Goal: Find specific page/section: Find specific page/section

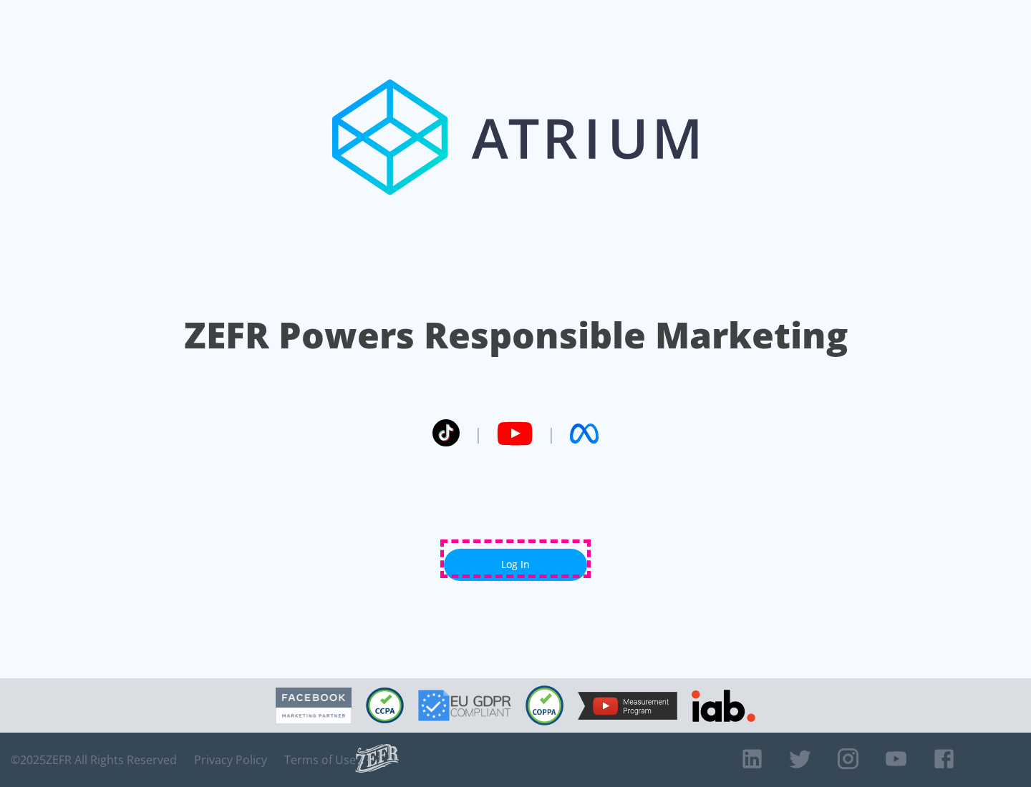
click at [515, 559] on link "Log In" at bounding box center [515, 565] width 143 height 32
